Goal: Information Seeking & Learning: Understand process/instructions

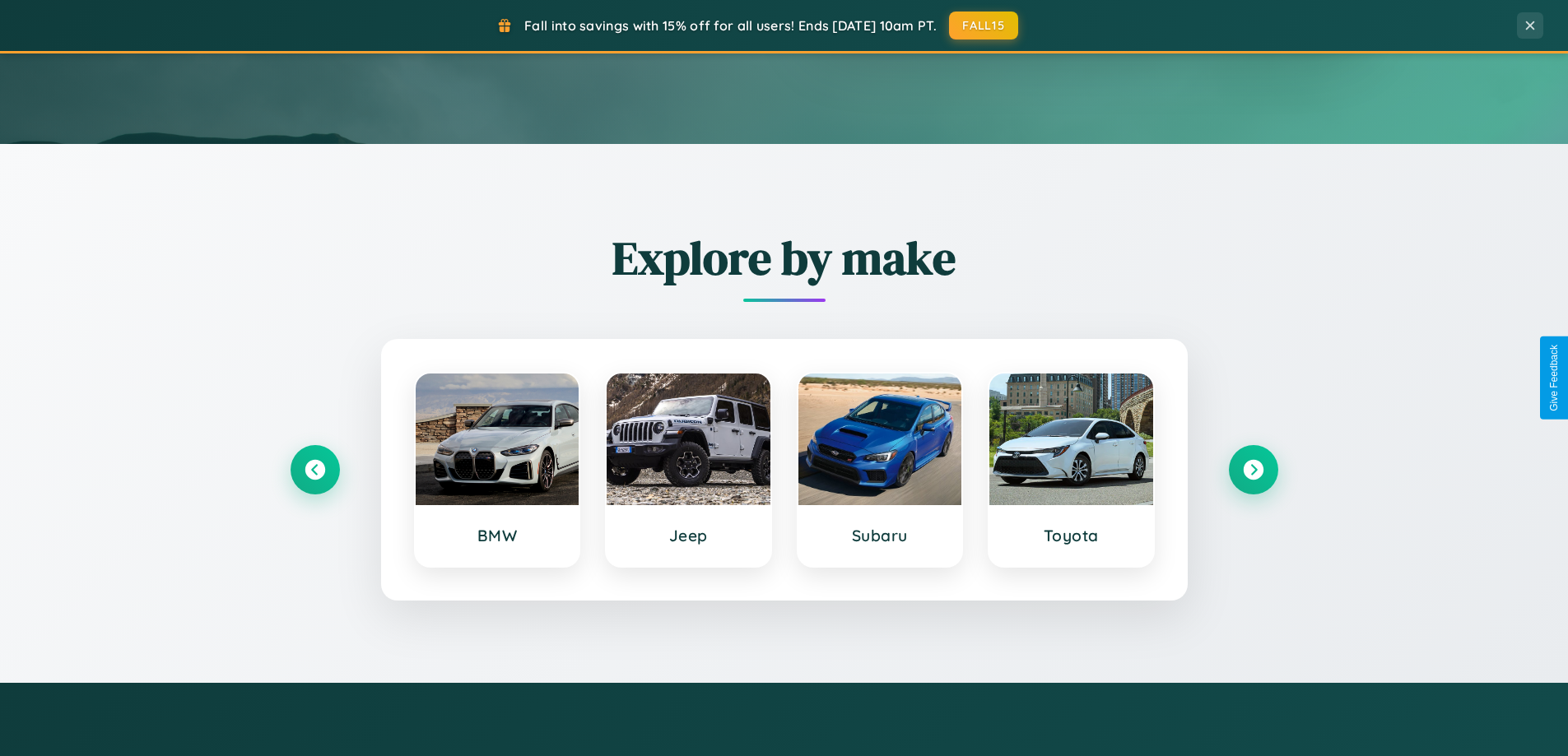
scroll to position [709, 0]
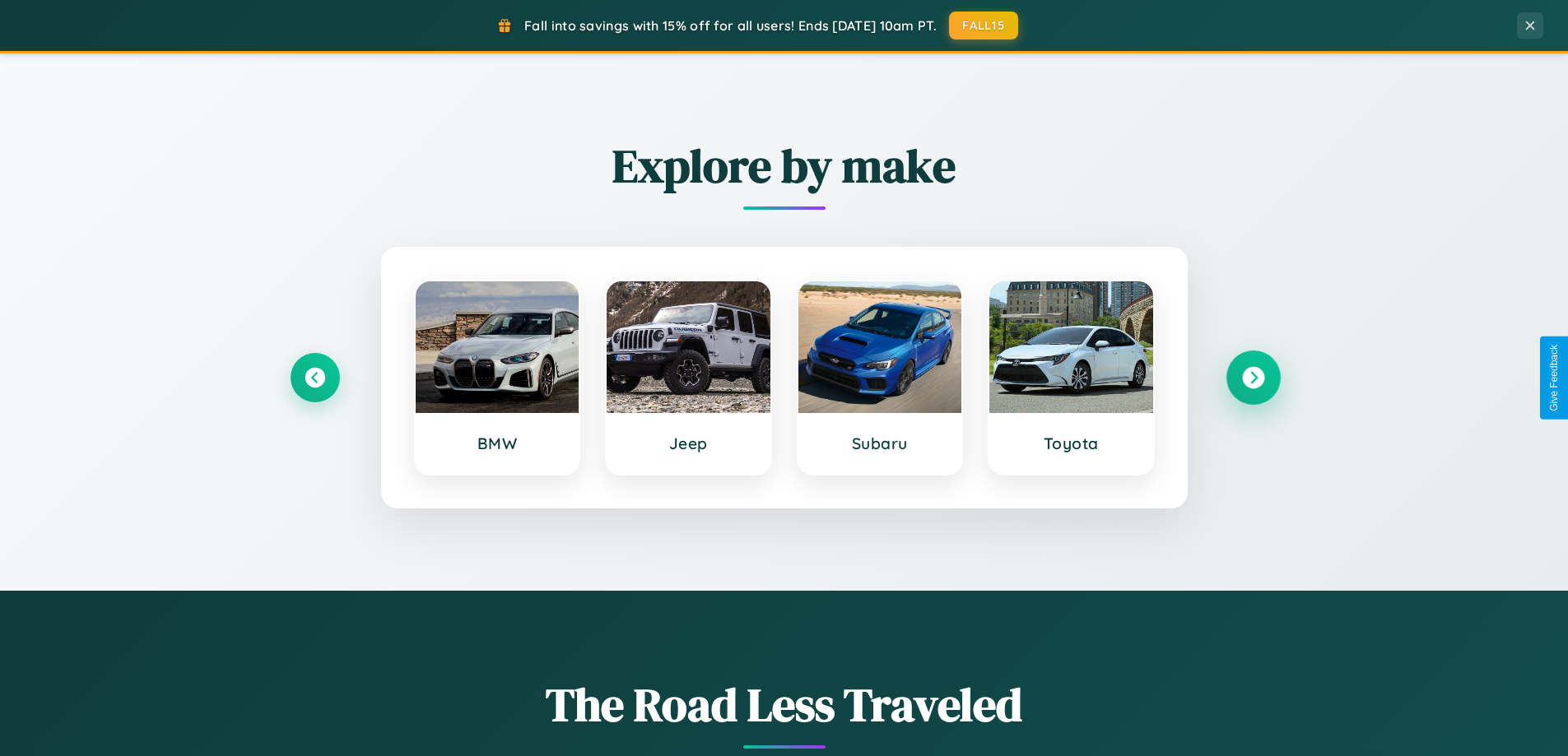
click at [1253, 378] on icon at bounding box center [1253, 378] width 22 height 22
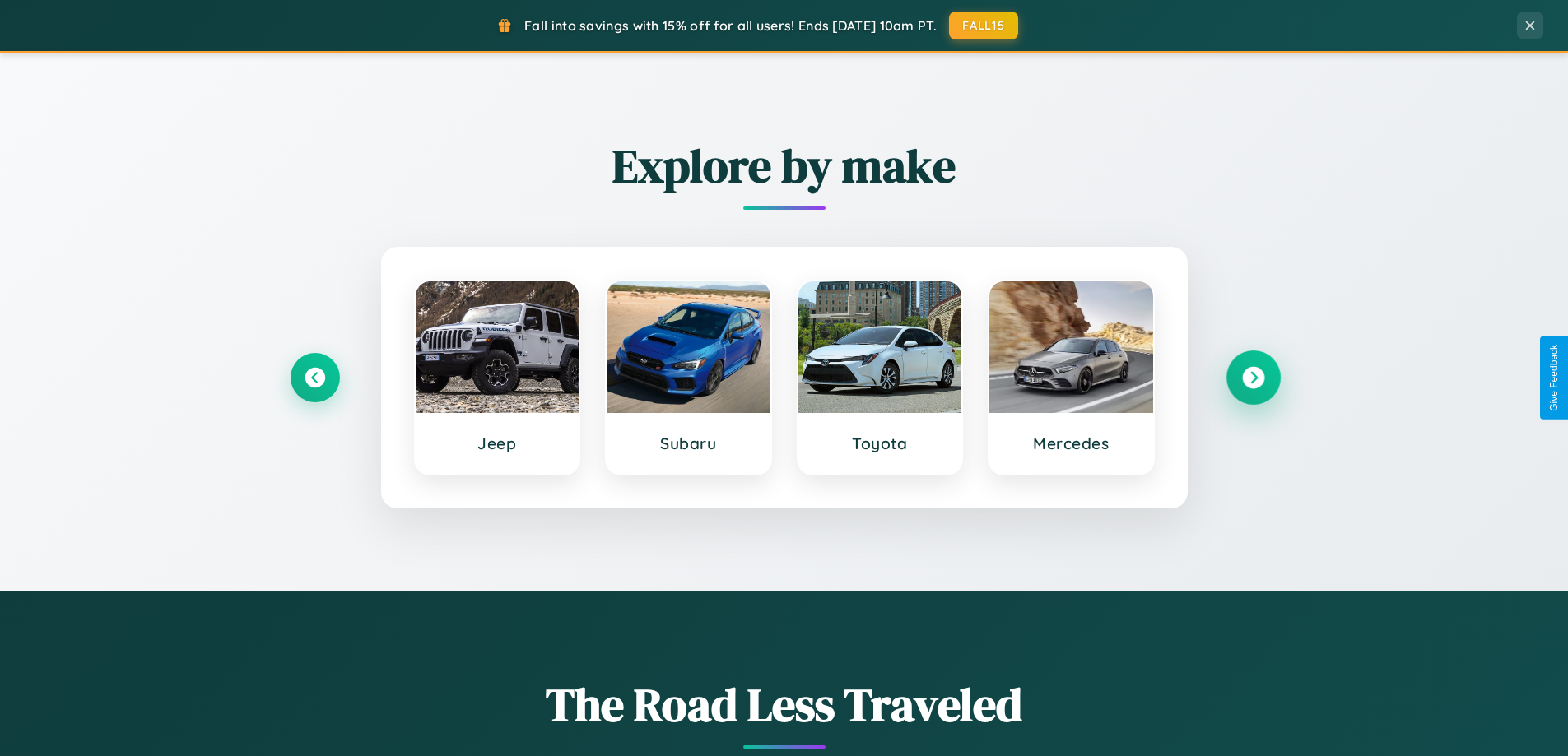
click at [1253, 378] on icon at bounding box center [1253, 378] width 22 height 22
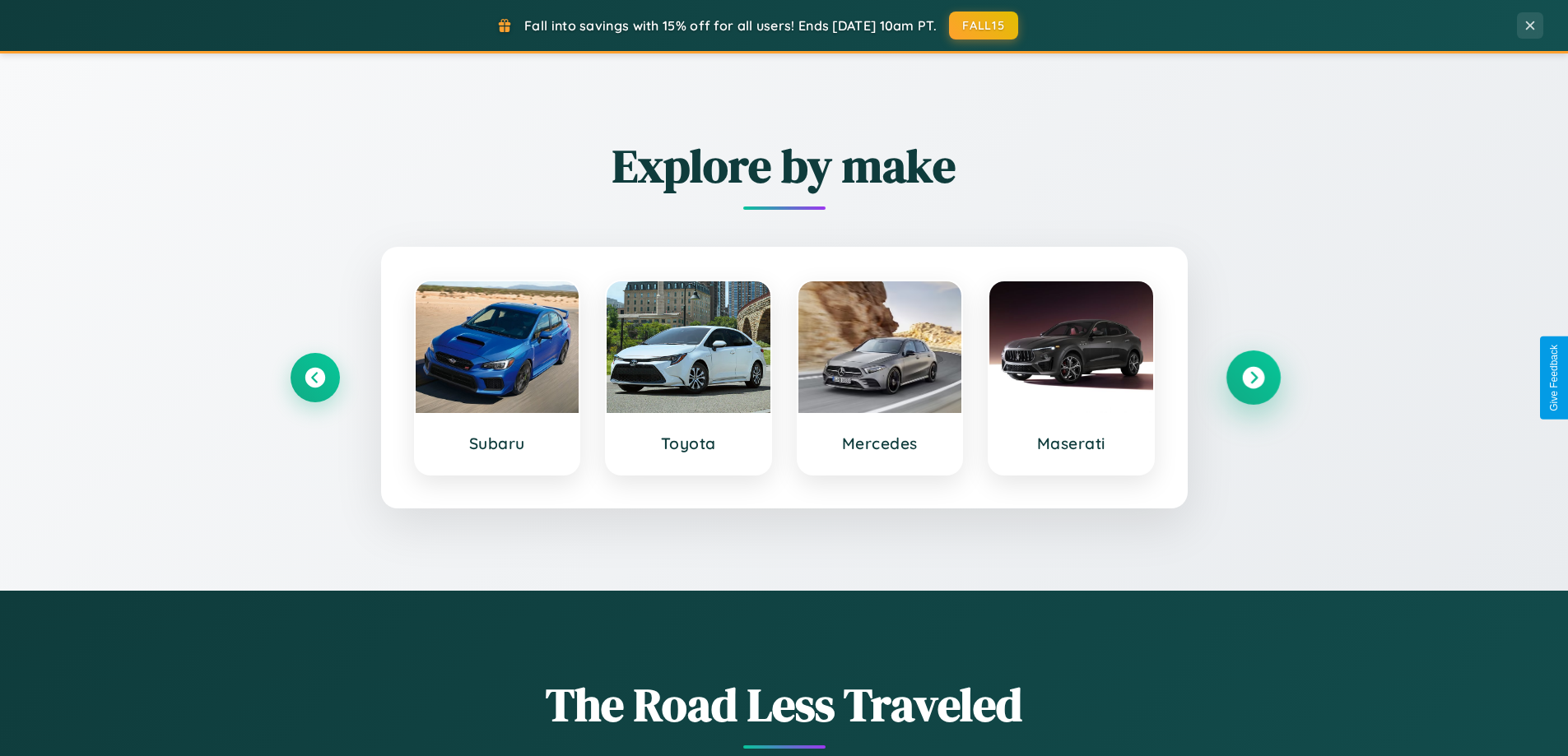
click at [1253, 378] on icon at bounding box center [1253, 378] width 22 height 22
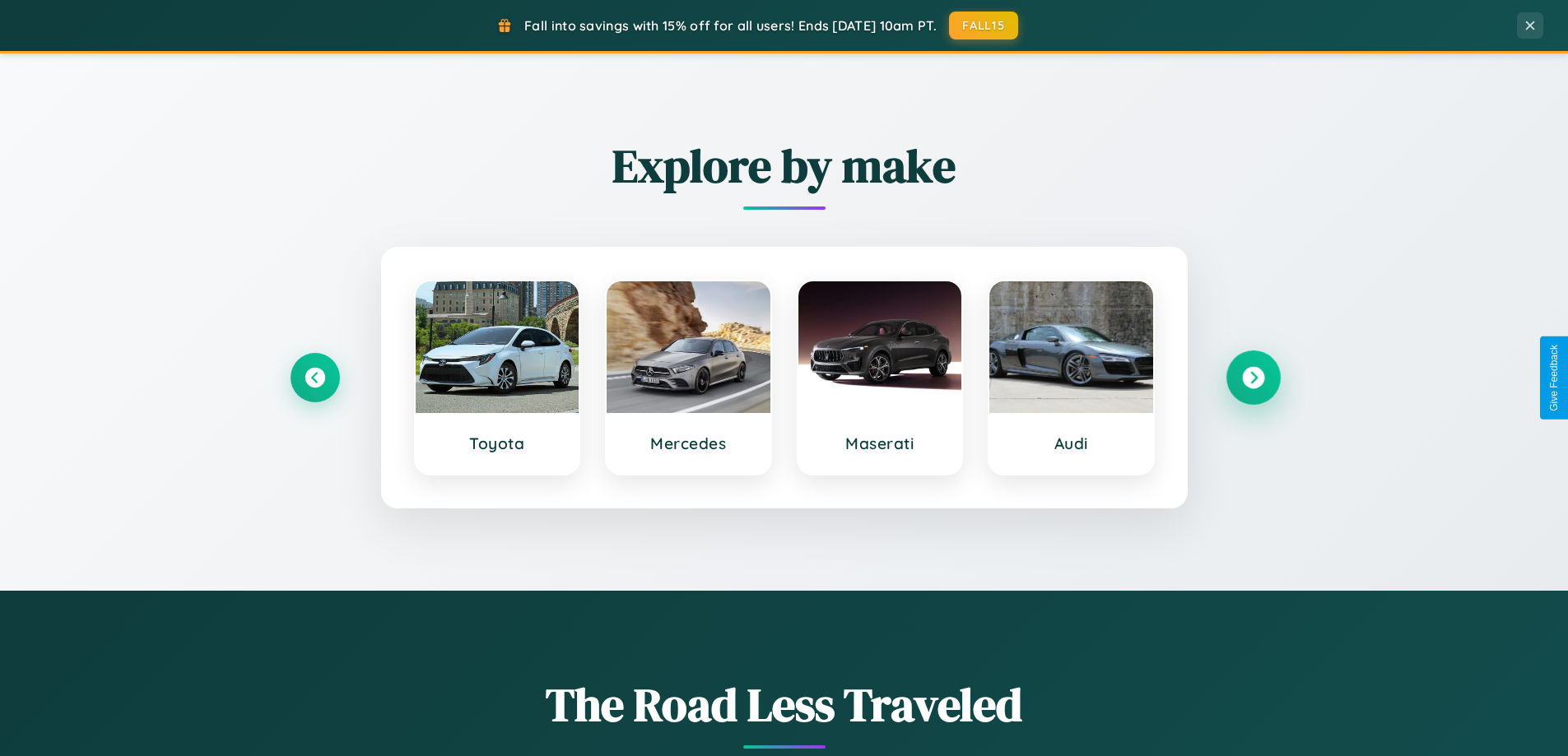
click at [1253, 378] on icon at bounding box center [1253, 378] width 22 height 22
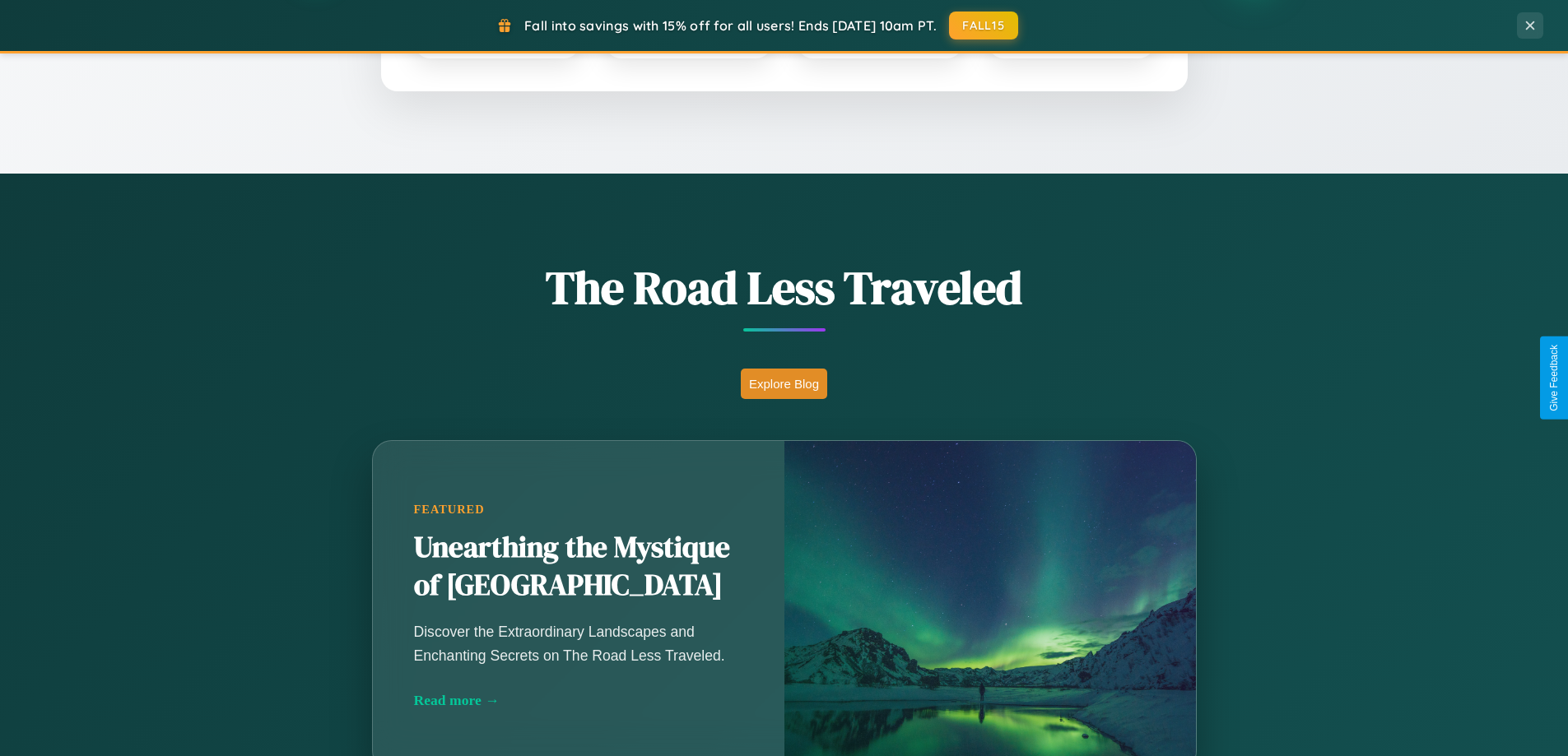
scroll to position [3166, 0]
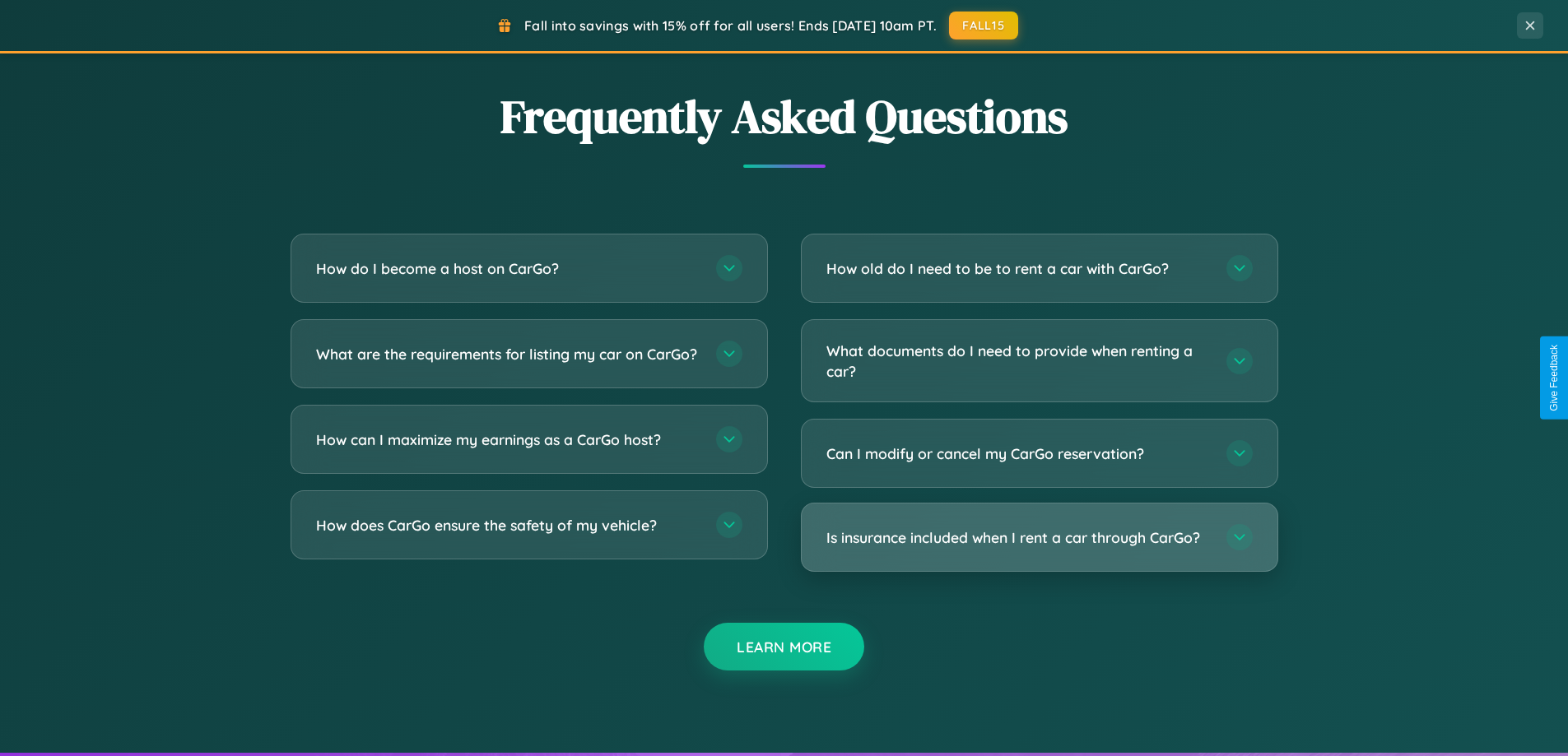
click at [1039, 537] on h3 "Is insurance included when I rent a car through CarGo?" at bounding box center [1019, 537] width 383 height 20
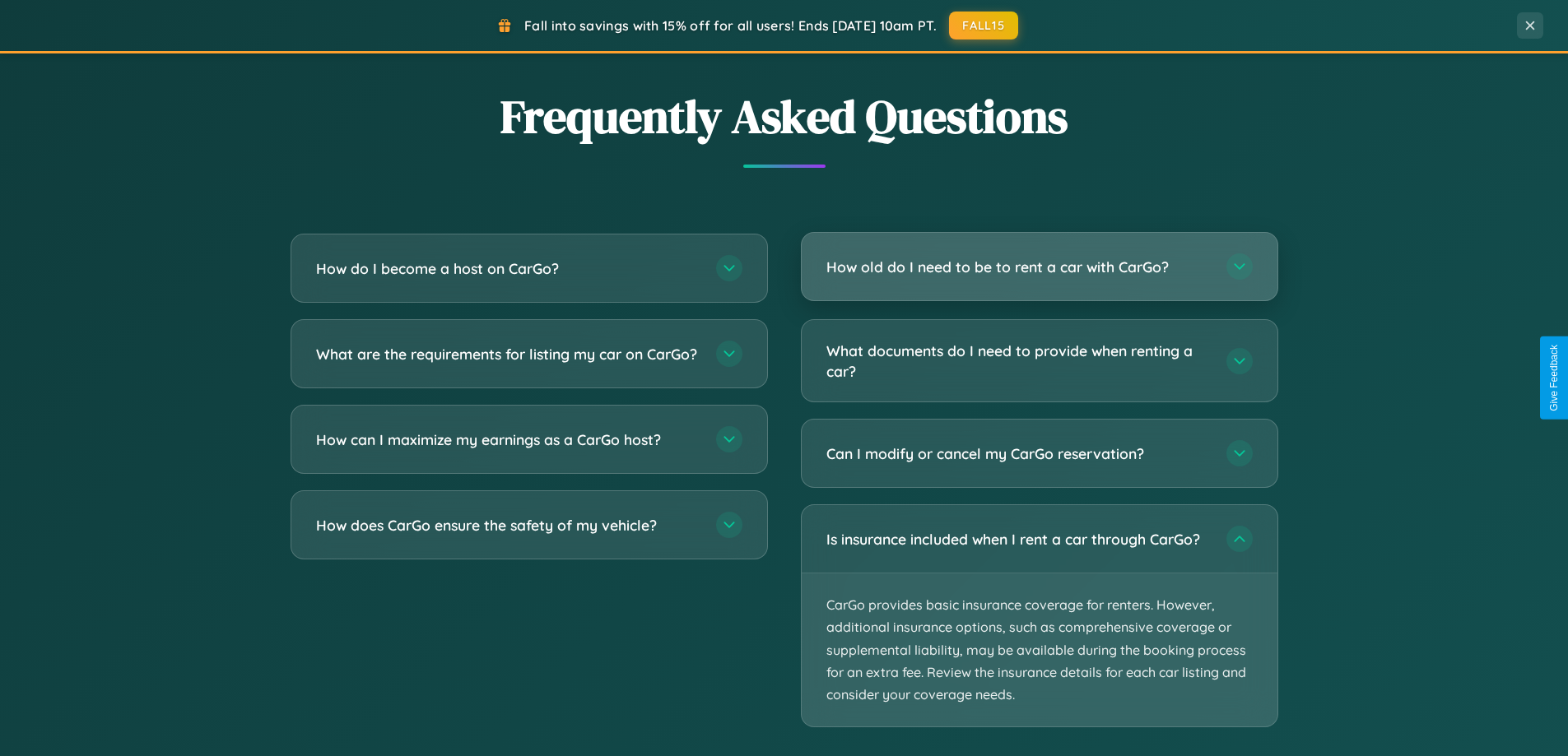
click at [1039, 268] on h3 "How old do I need to be to rent a car with CarGo?" at bounding box center [1019, 267] width 383 height 20
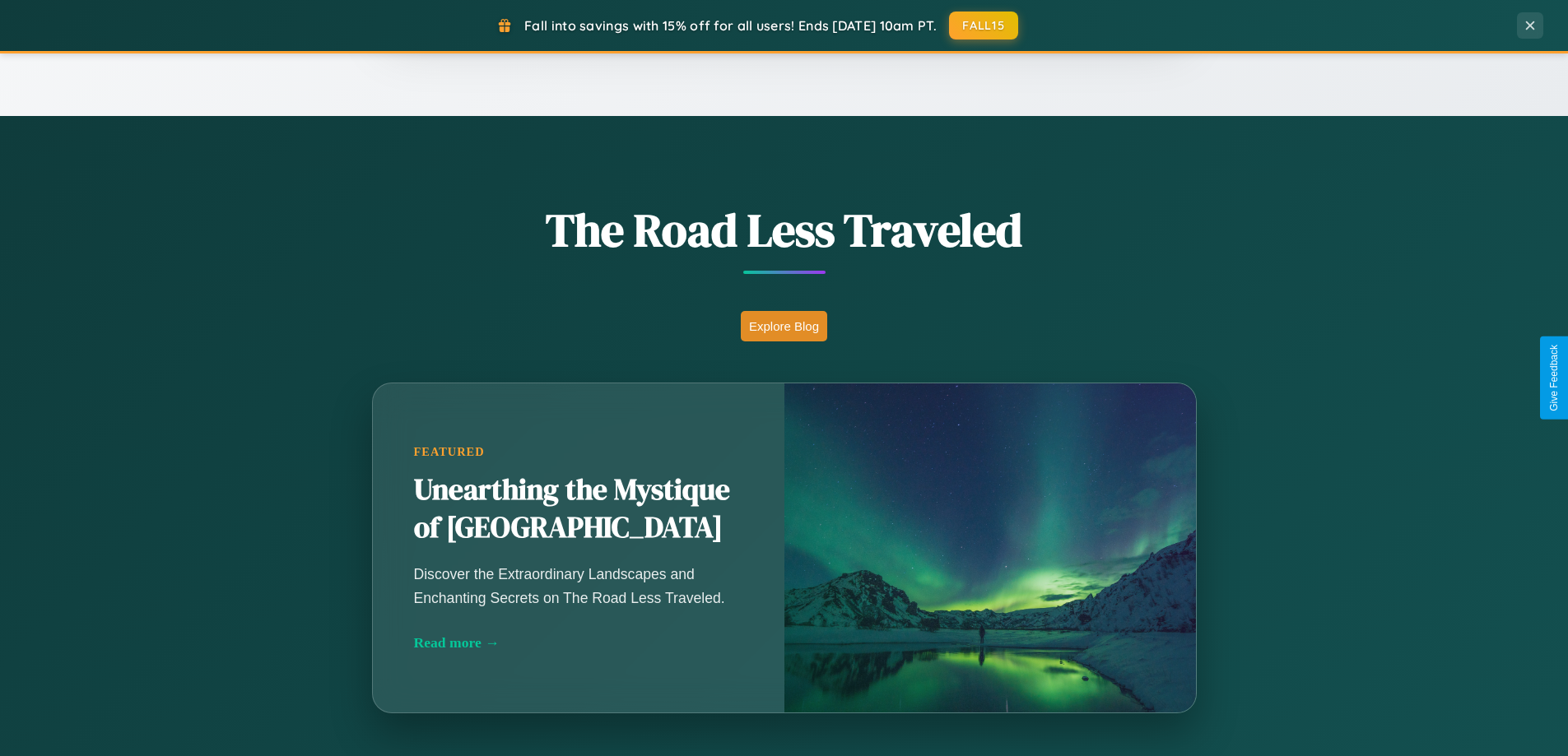
scroll to position [1132, 0]
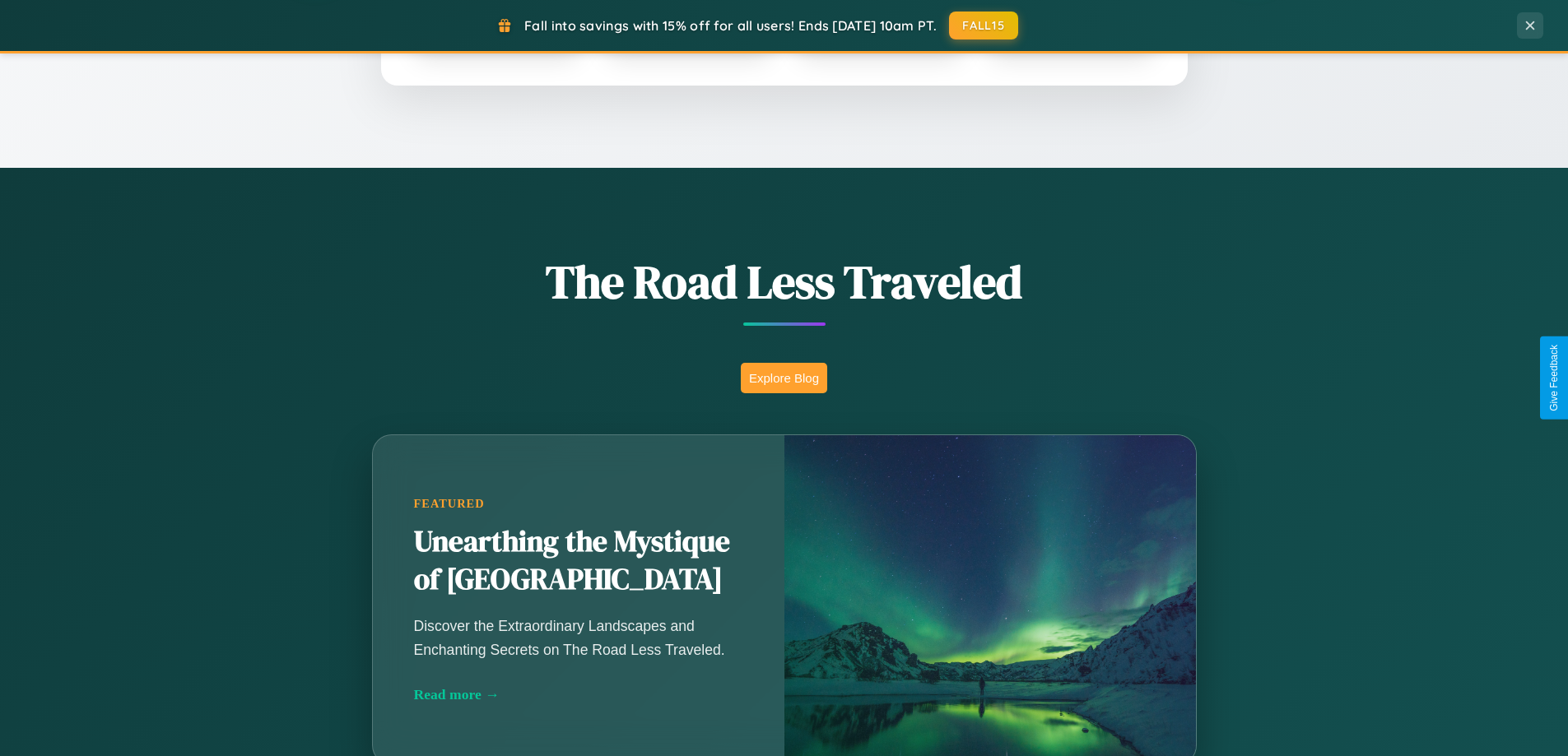
click at [784, 378] on button "Explore Blog" at bounding box center [784, 378] width 87 height 30
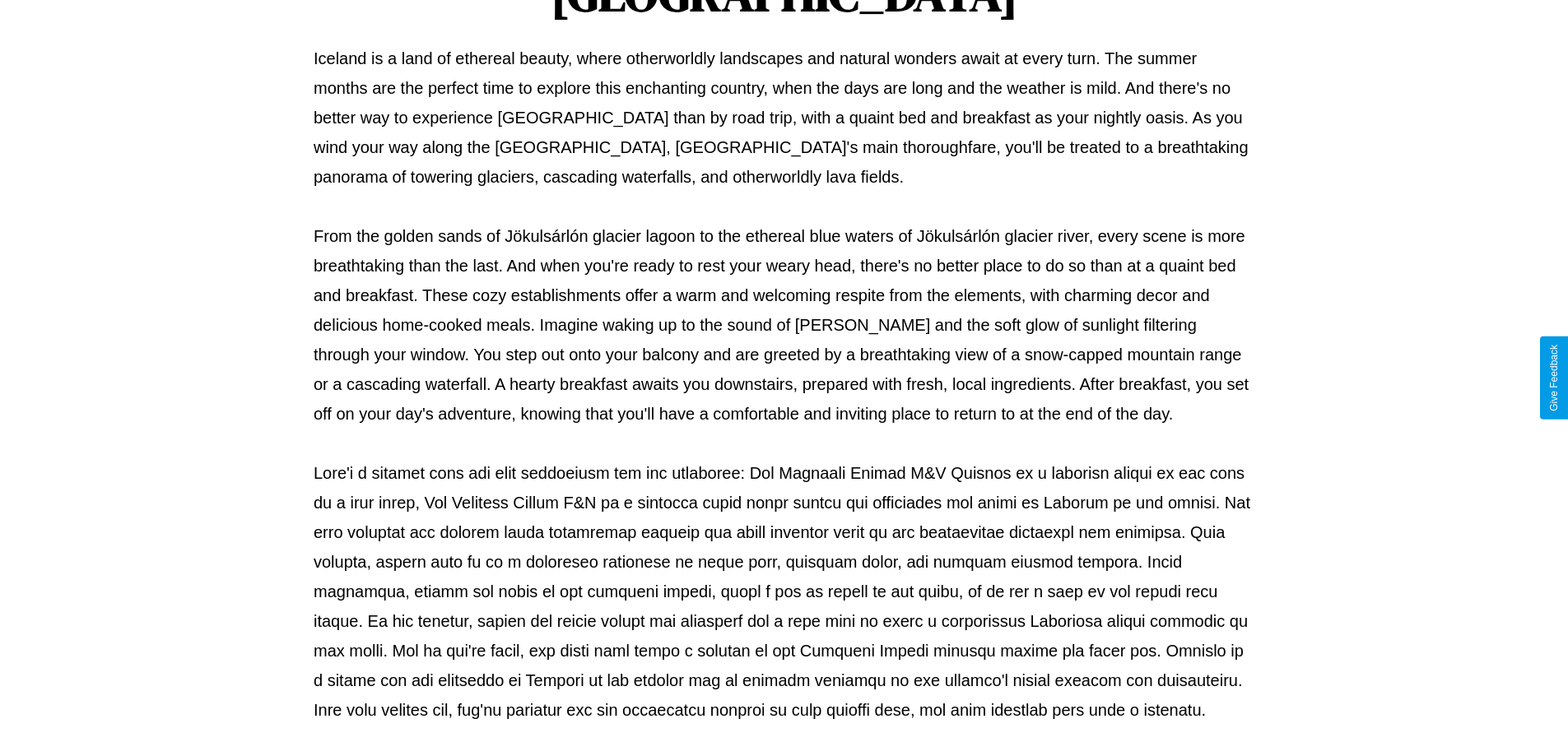
scroll to position [533, 0]
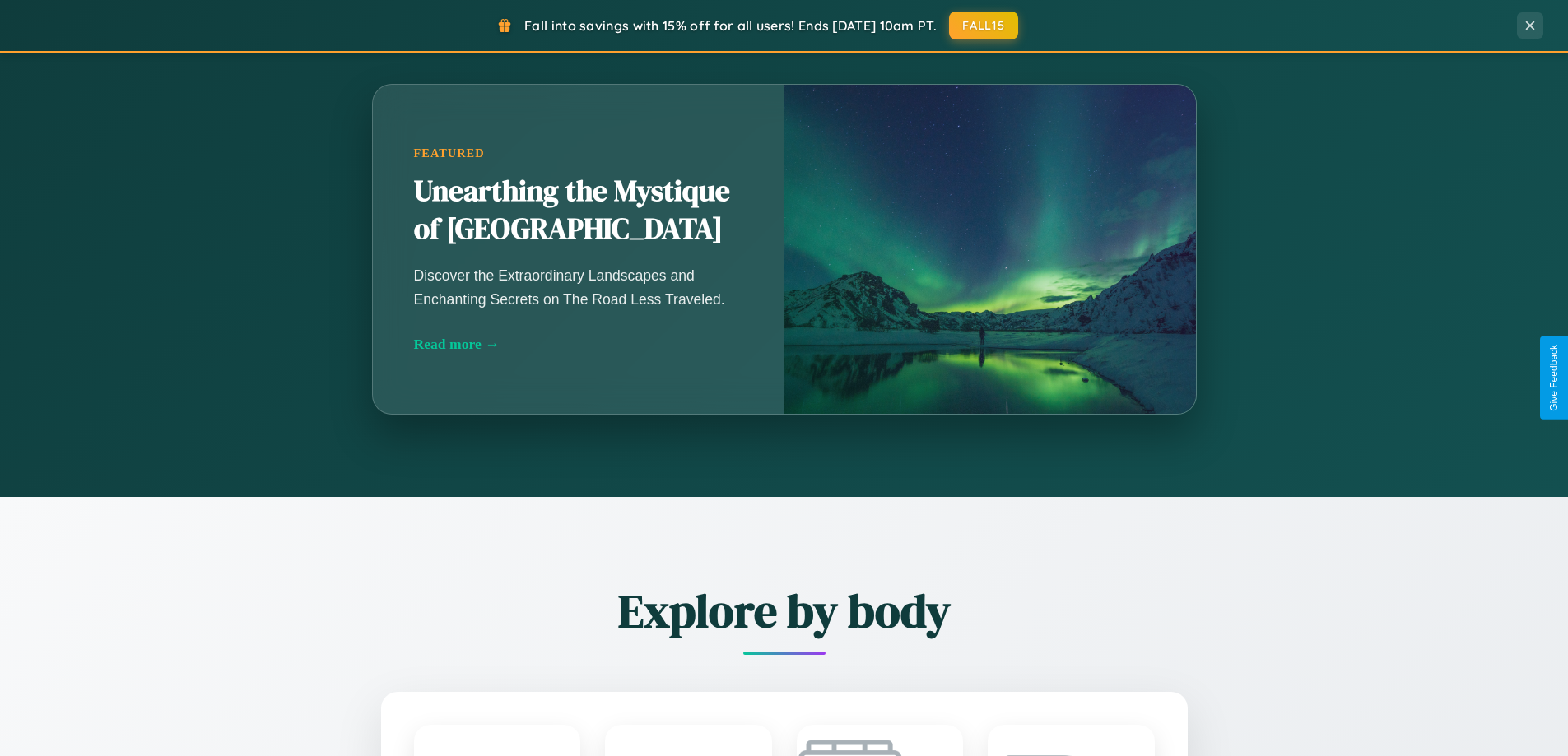
scroll to position [2644, 0]
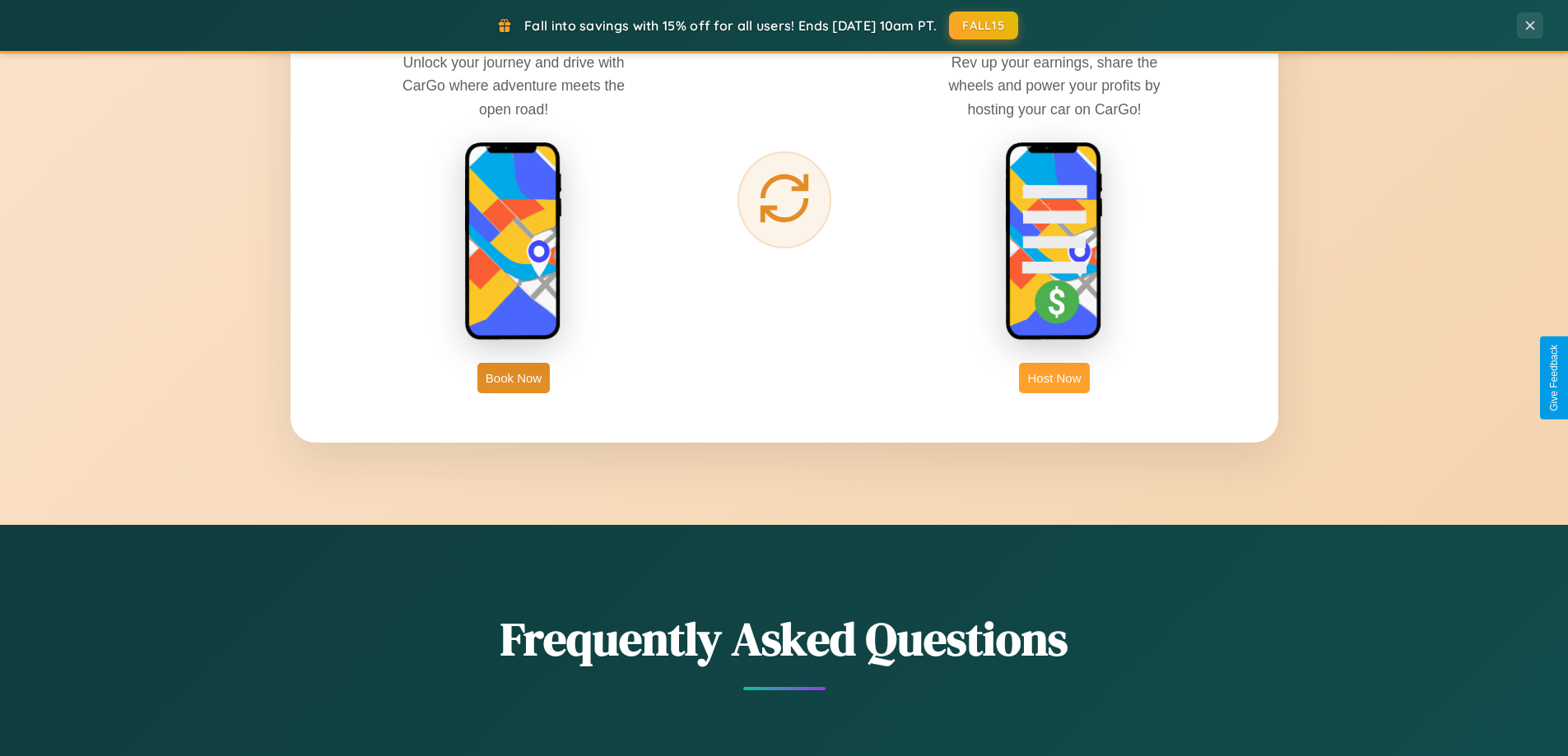
click at [1055, 378] on button "Host Now" at bounding box center [1054, 378] width 70 height 30
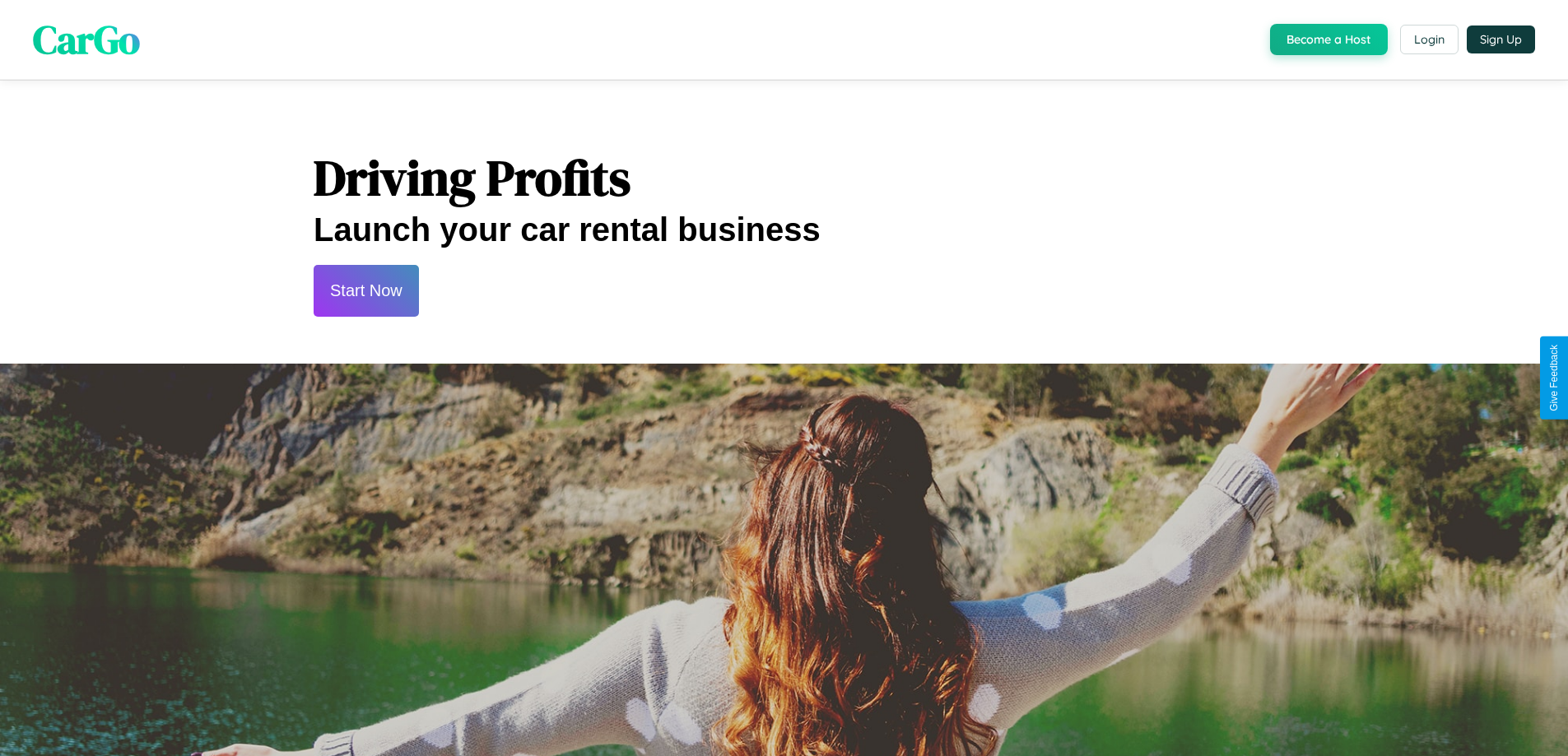
click at [366, 291] on button "Start Now" at bounding box center [366, 291] width 105 height 52
